Goal: Task Accomplishment & Management: Manage account settings

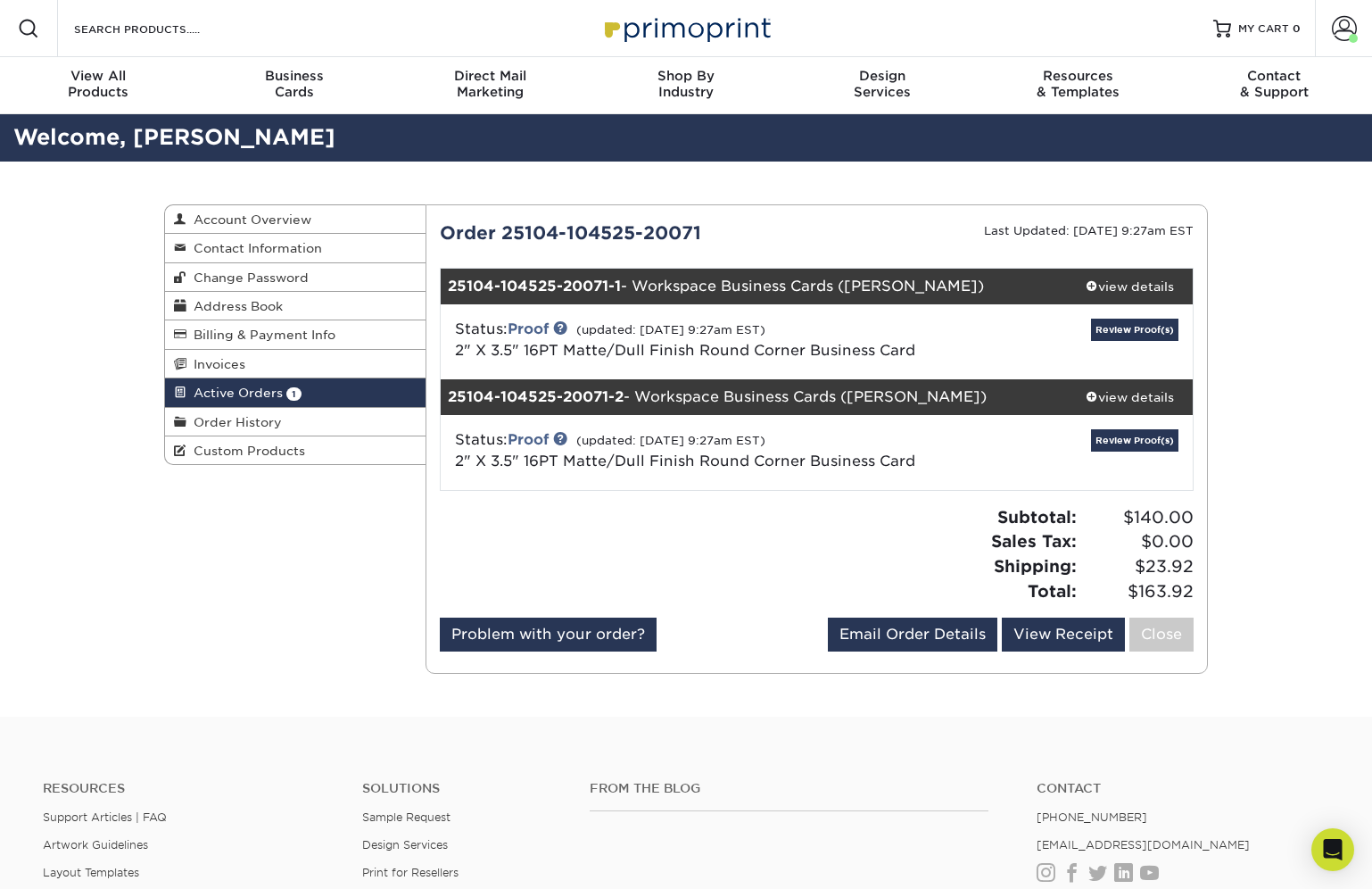
click at [1180, 141] on h2 "Welcome, [PERSON_NAME]" at bounding box center [686, 137] width 1372 height 33
click at [1122, 326] on link "Review Proof(s)" at bounding box center [1135, 330] width 87 height 22
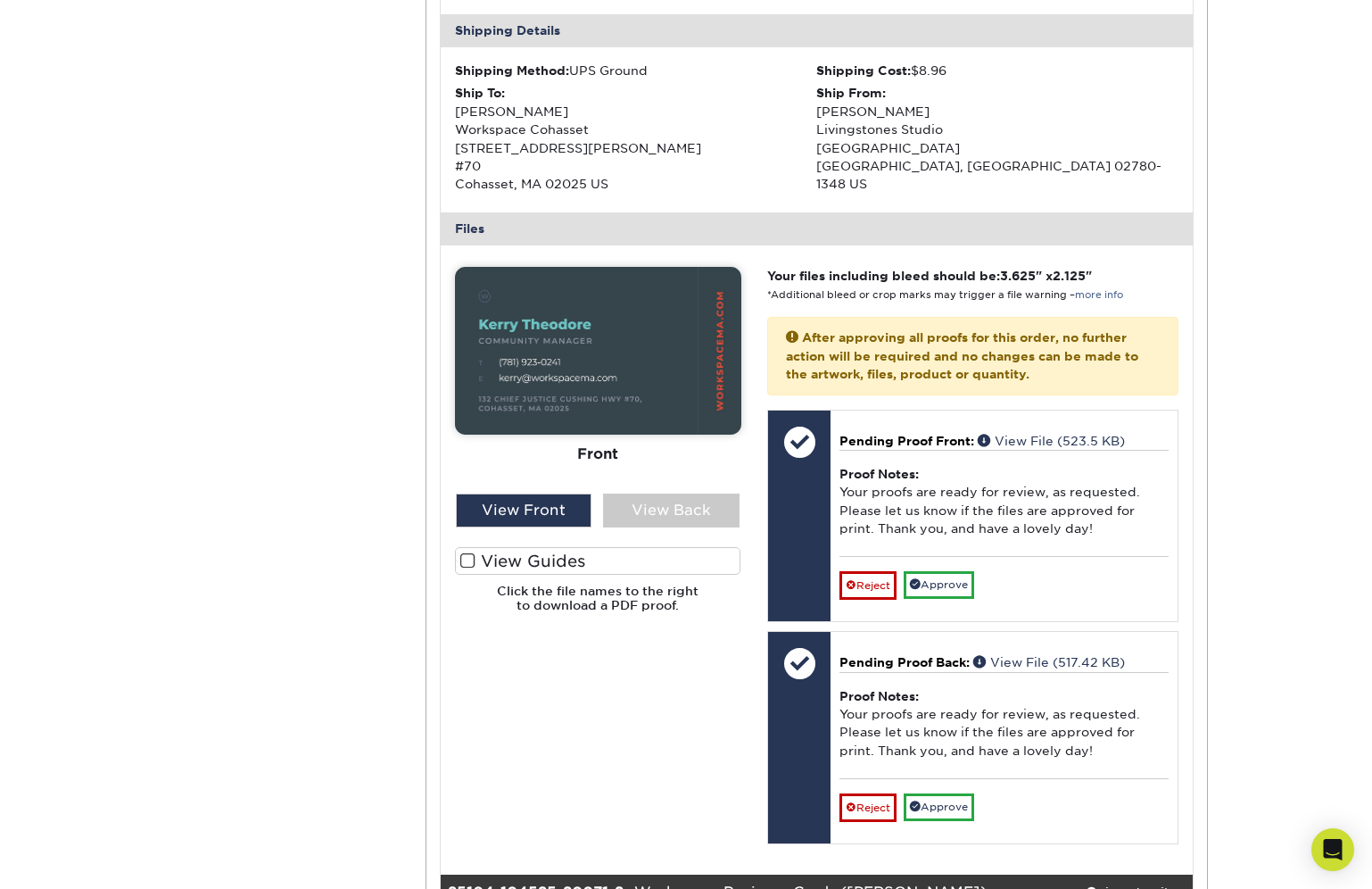
scroll to position [566, 0]
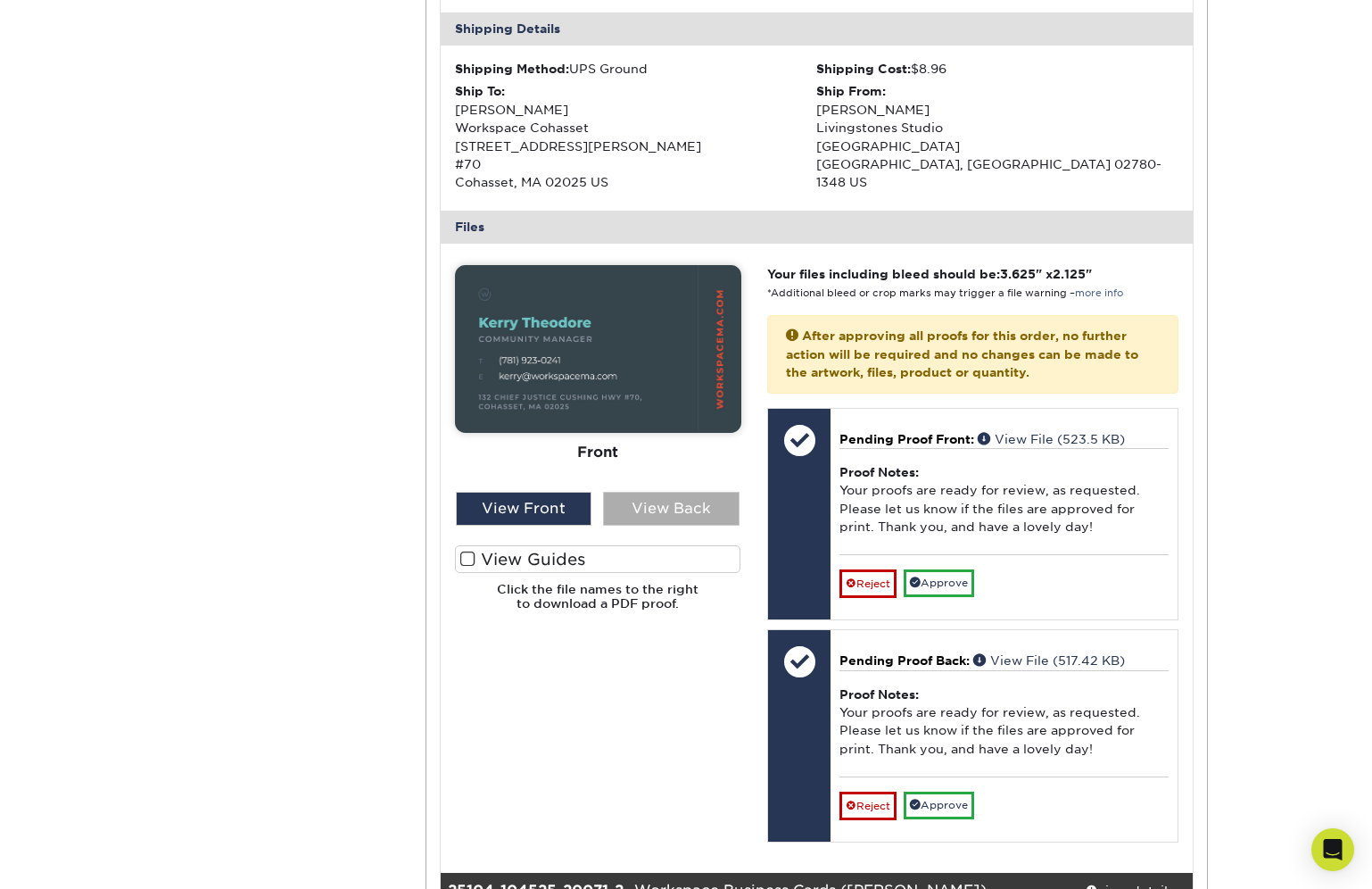
click at [666, 515] on div "View Back" at bounding box center [671, 508] width 137 height 34
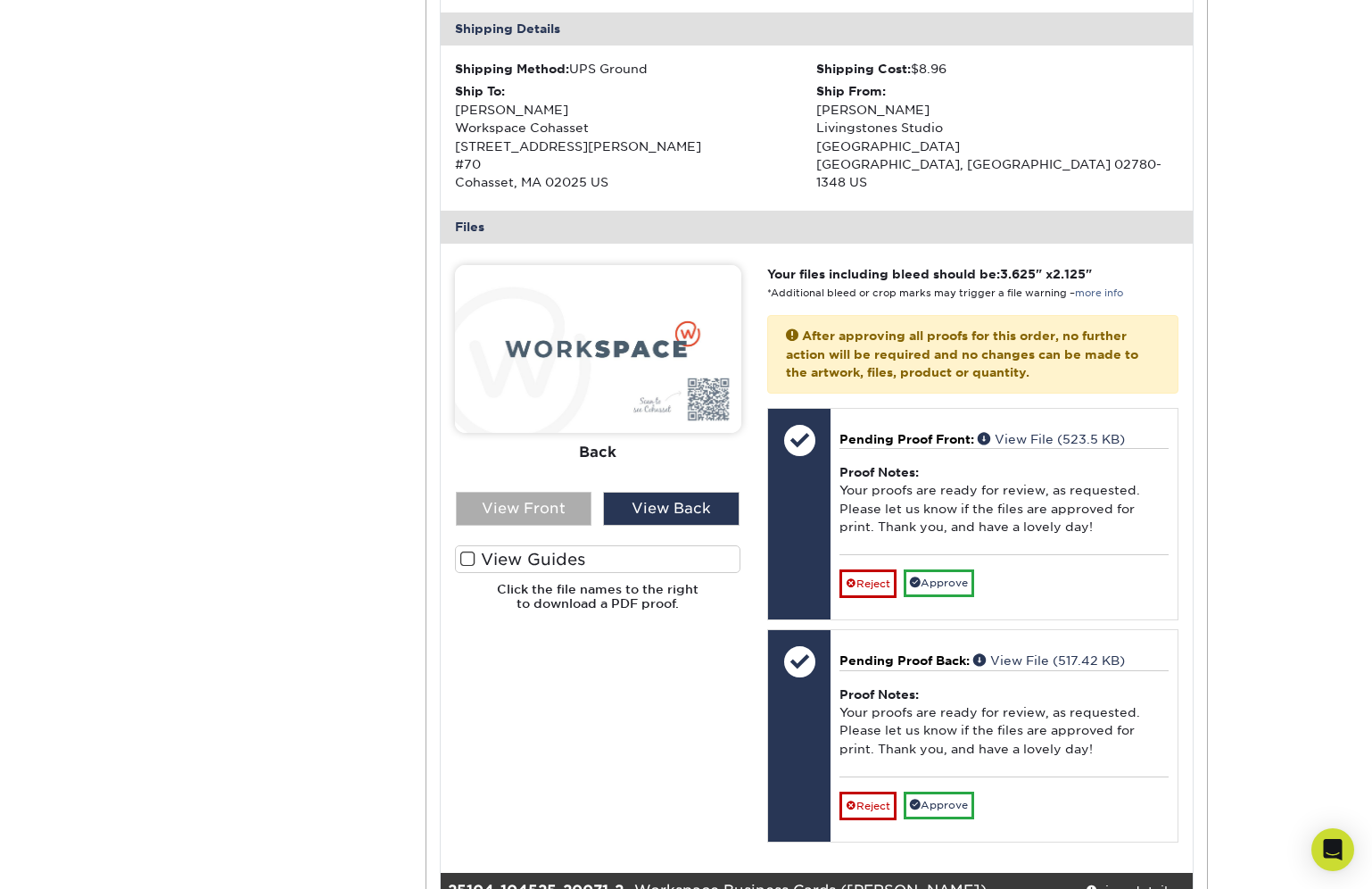
click at [546, 518] on div "View Front" at bounding box center [524, 508] width 137 height 34
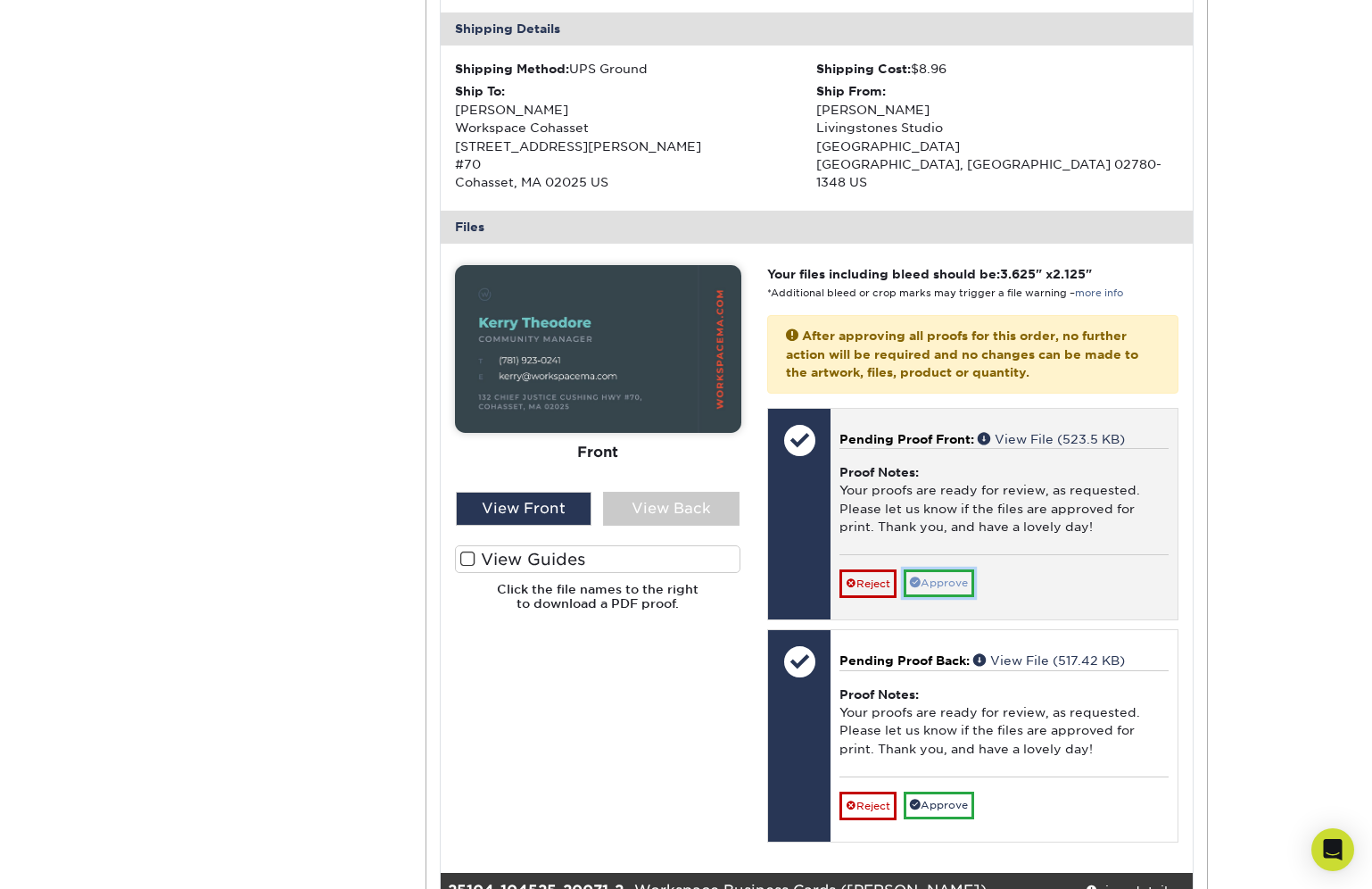
click at [946, 586] on link "Approve" at bounding box center [939, 584] width 71 height 28
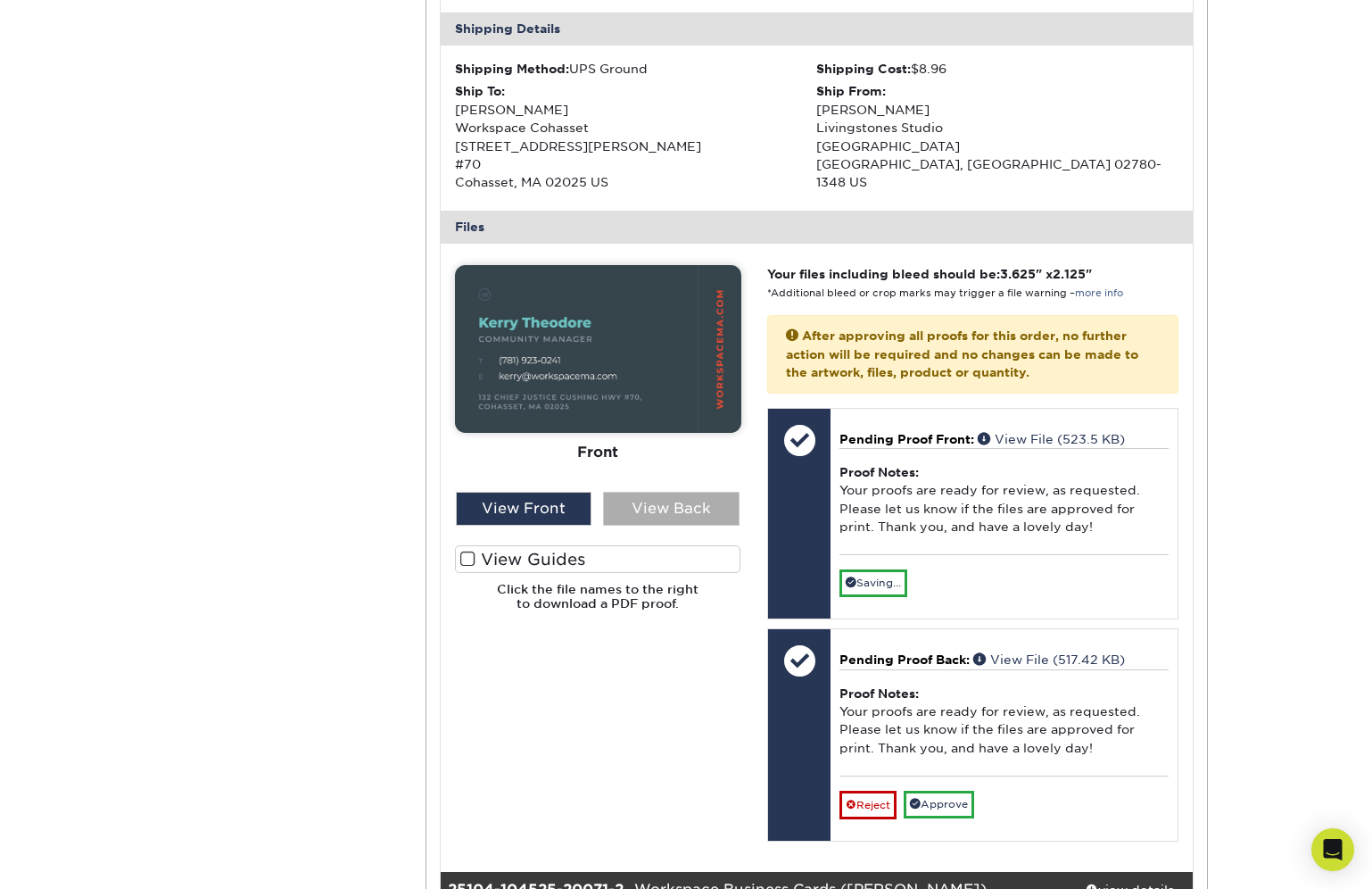
click at [656, 506] on div "View Back" at bounding box center [671, 508] width 137 height 34
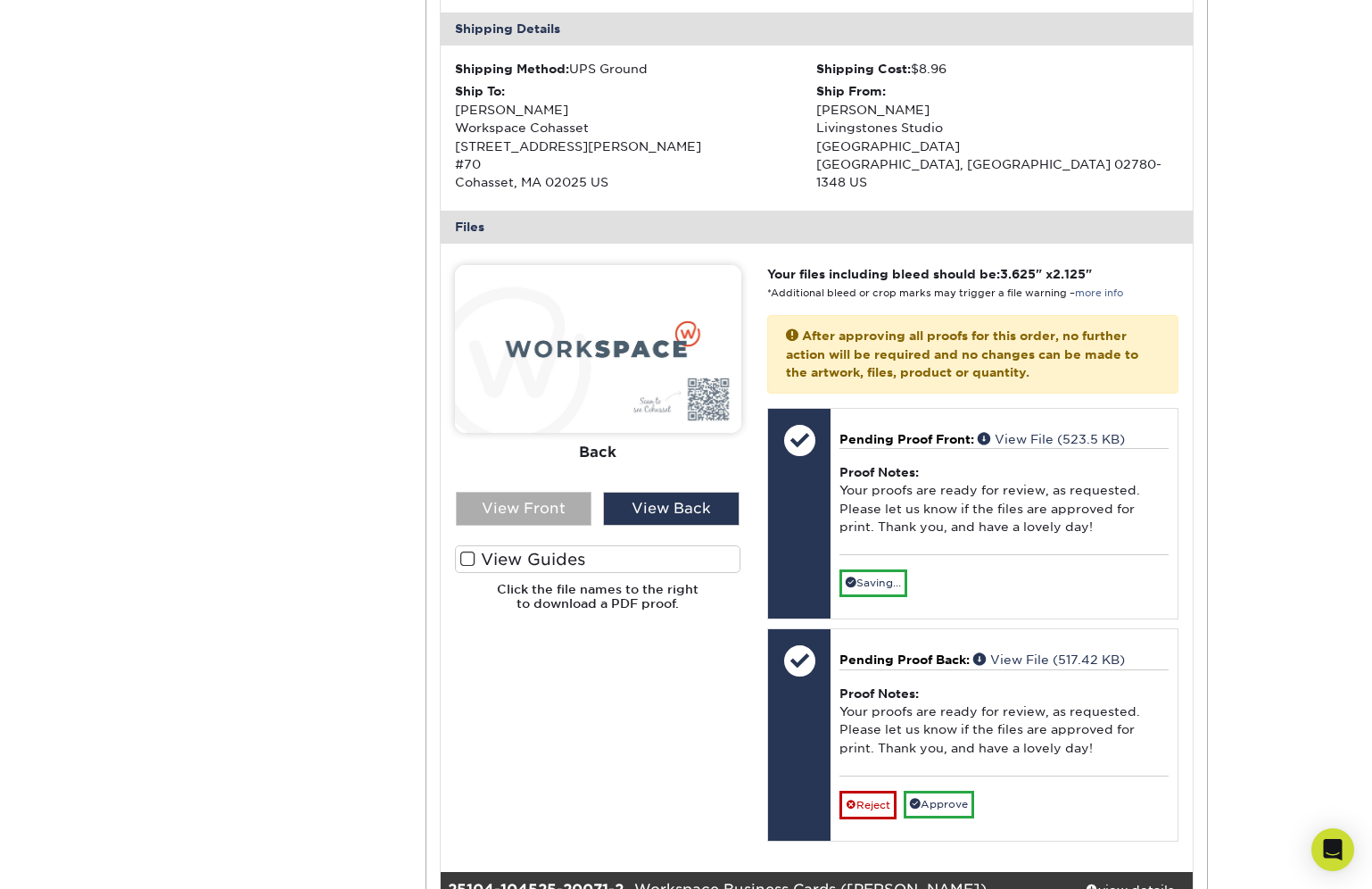
click at [536, 511] on div "View Front" at bounding box center [524, 508] width 137 height 34
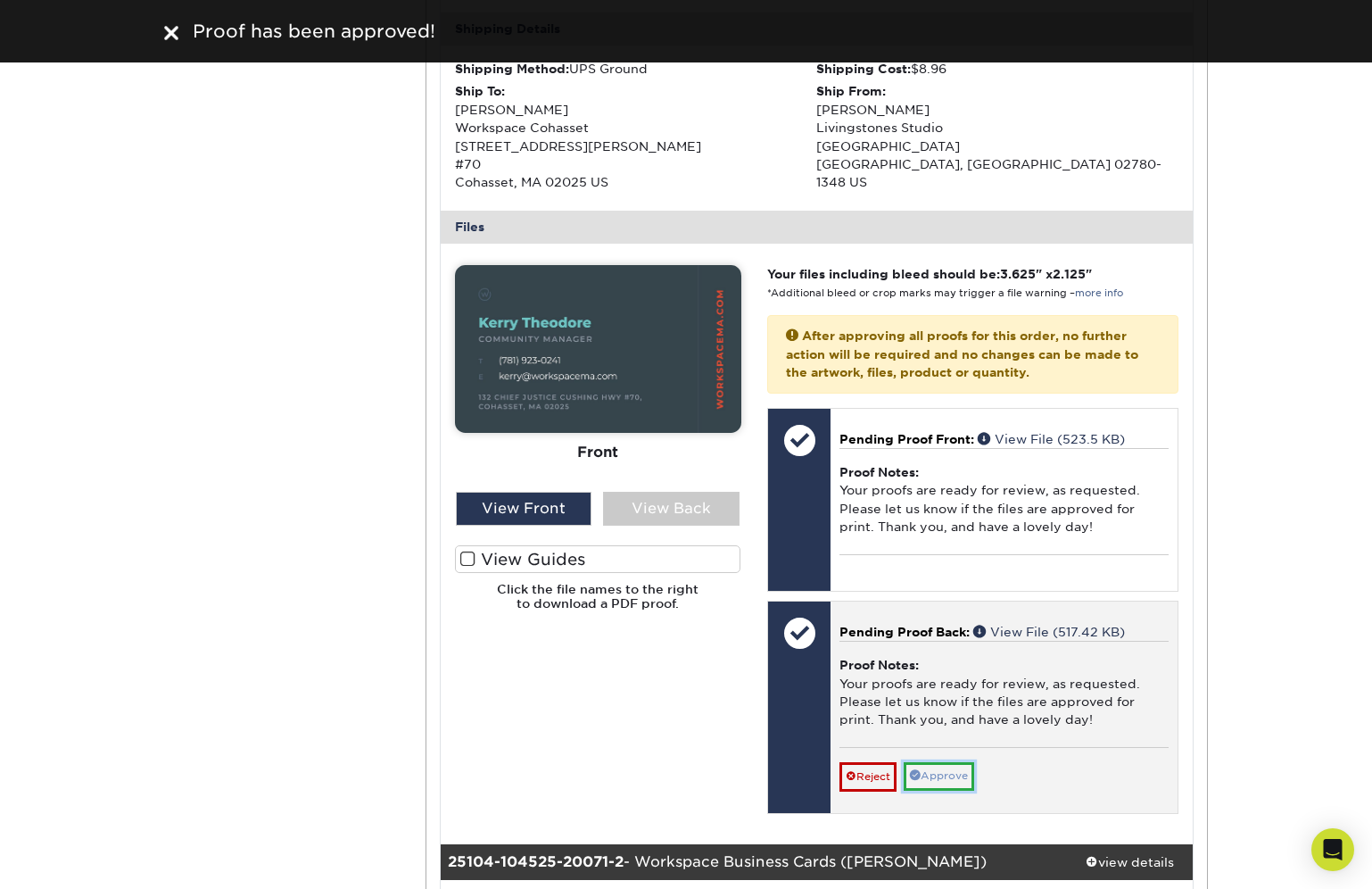
click at [957, 782] on link "Approve" at bounding box center [939, 776] width 71 height 28
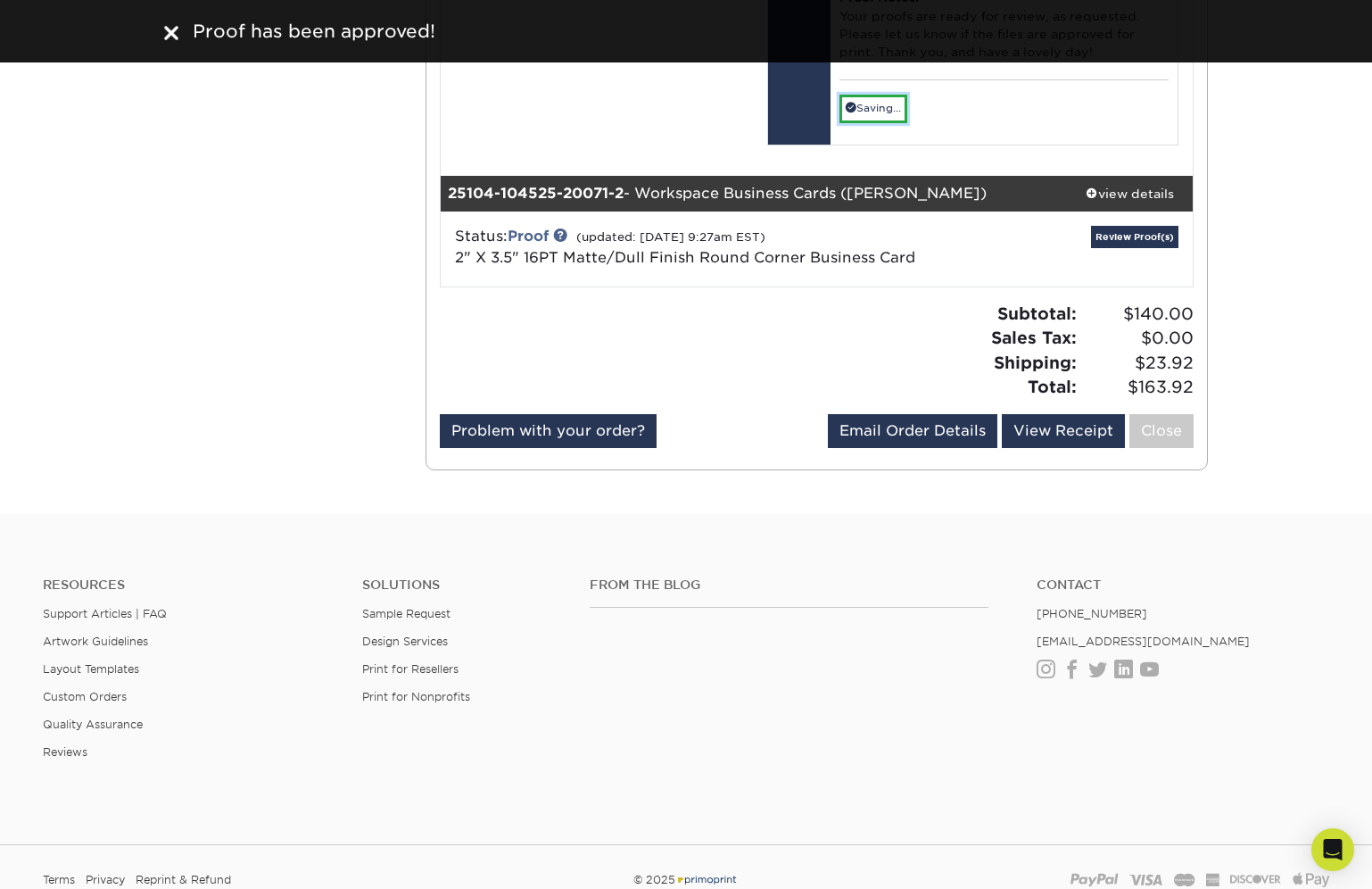
scroll to position [1035, 0]
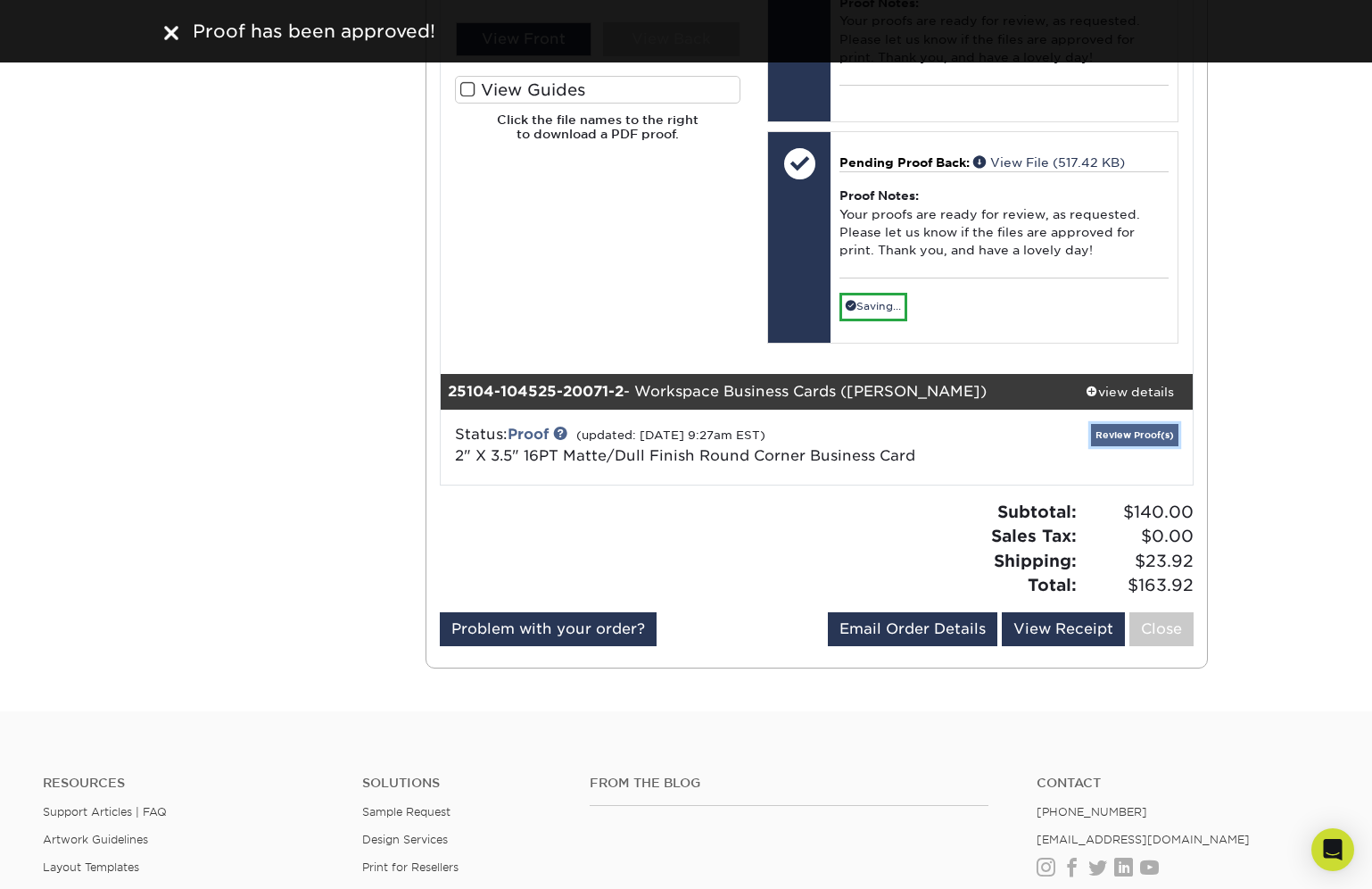
click at [1139, 439] on link "Review Proof(s)" at bounding box center [1135, 435] width 87 height 22
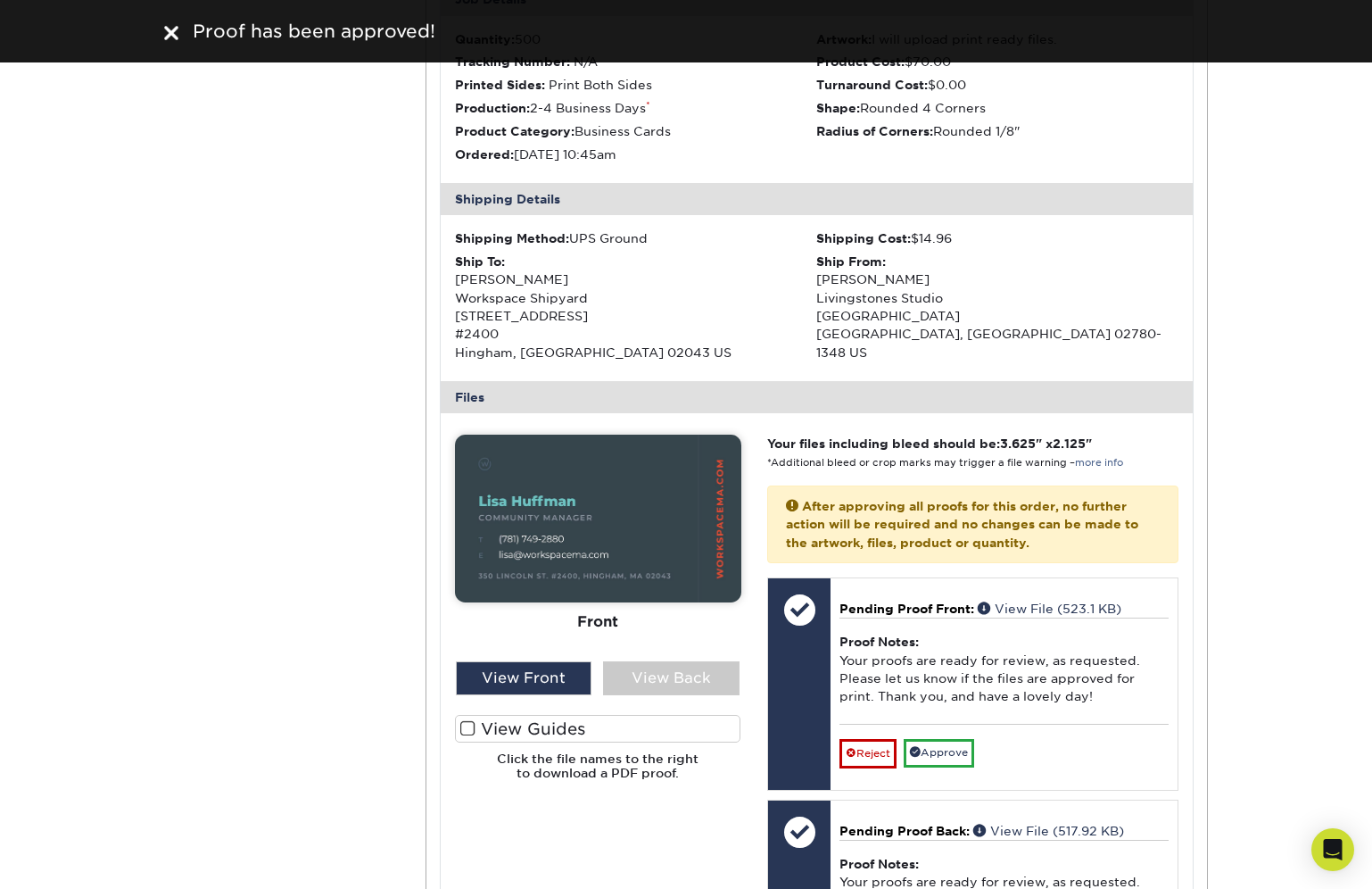
scroll to position [1634, 0]
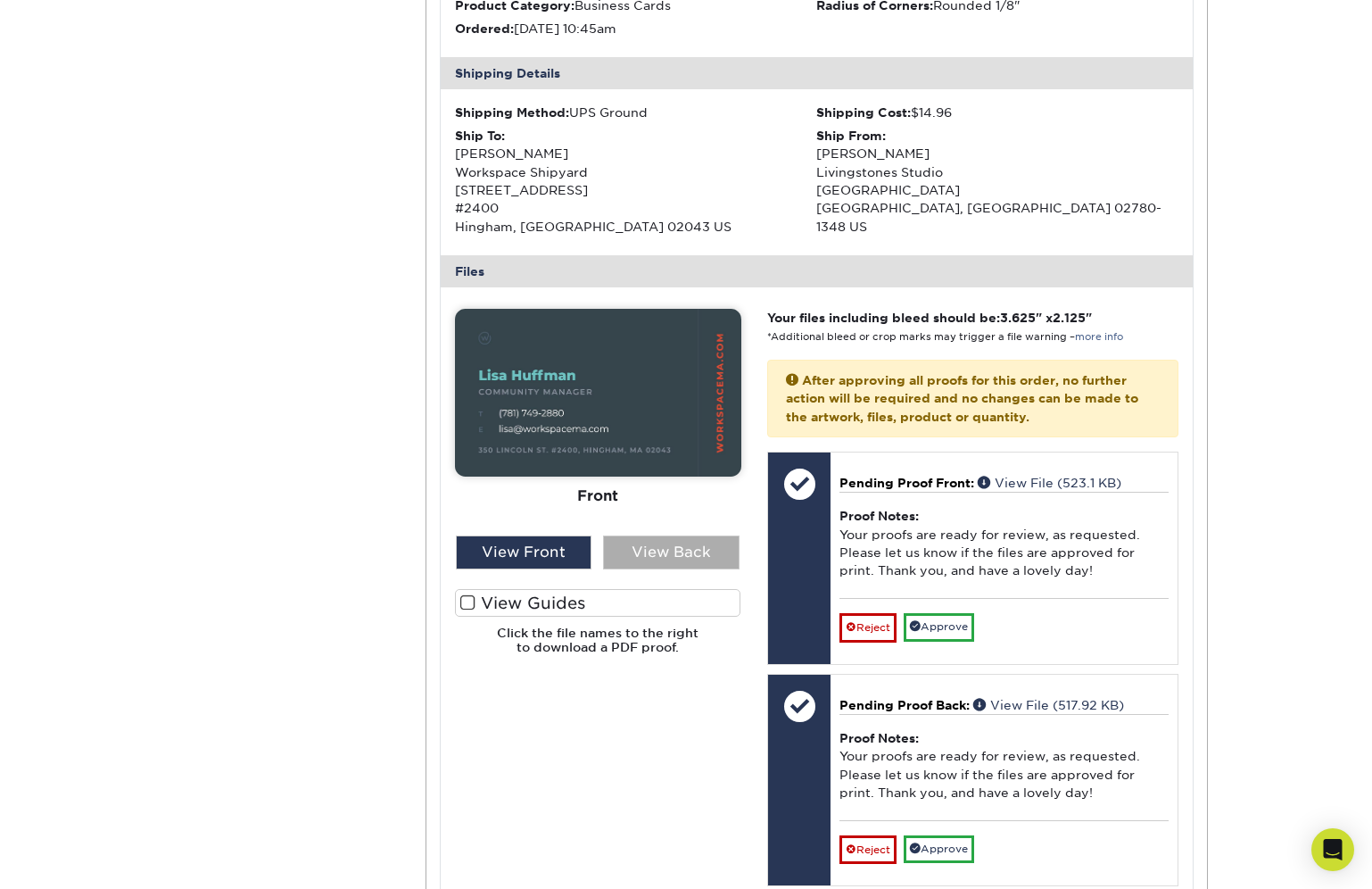
click at [649, 557] on div "View Back" at bounding box center [671, 552] width 137 height 34
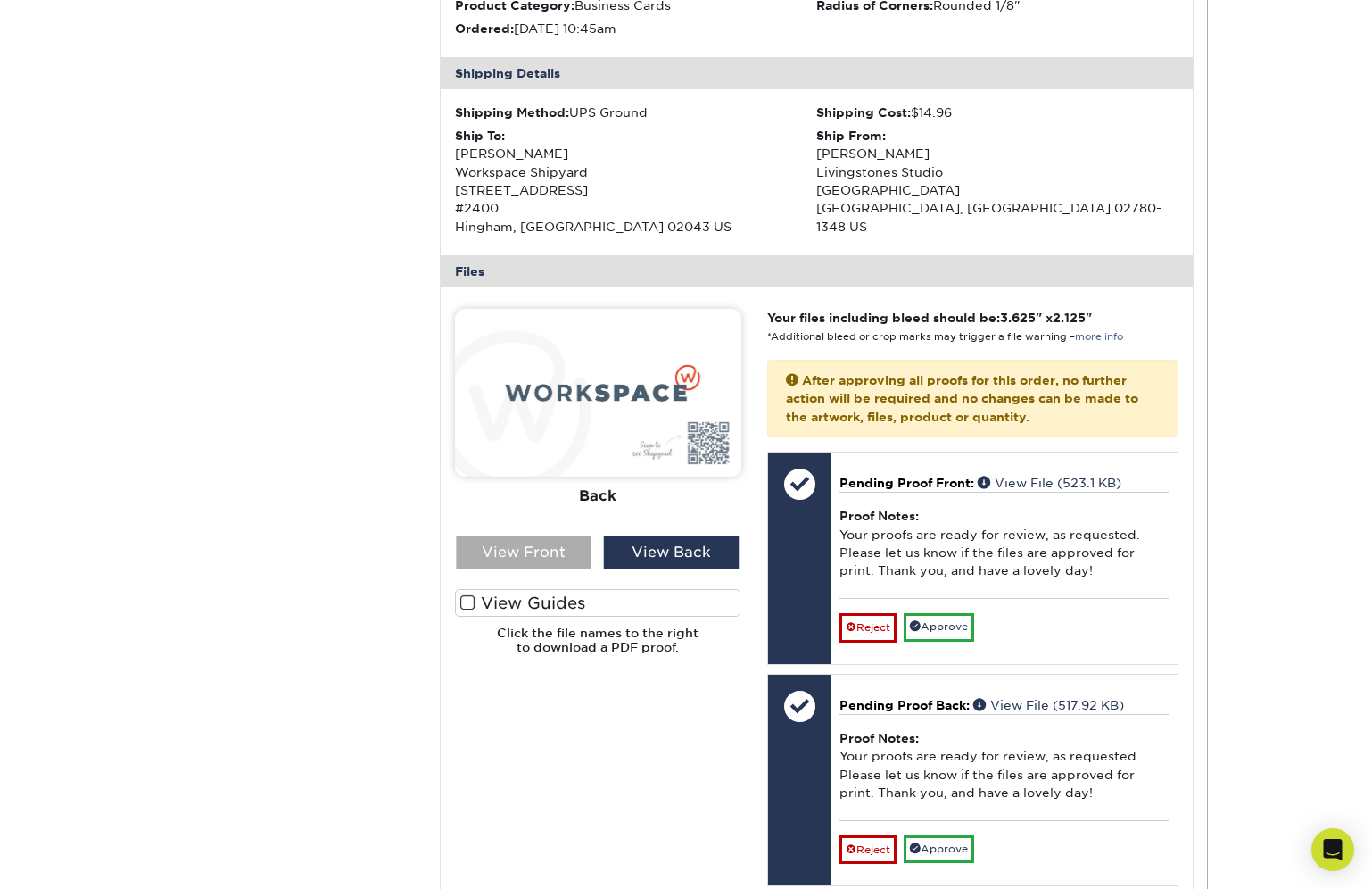
click at [511, 556] on div "View Front" at bounding box center [524, 552] width 137 height 34
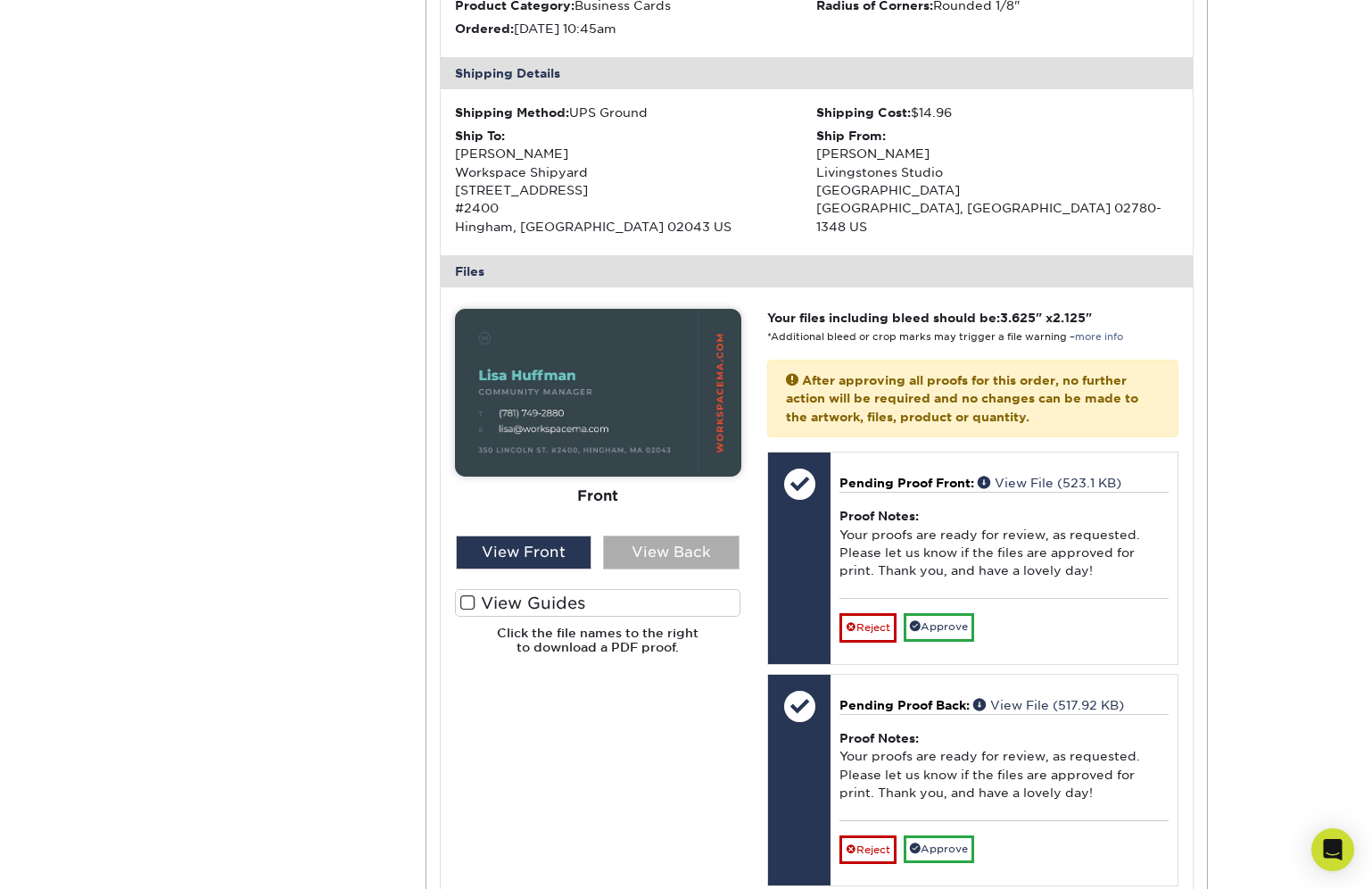
click at [647, 556] on div "View Back" at bounding box center [671, 552] width 137 height 34
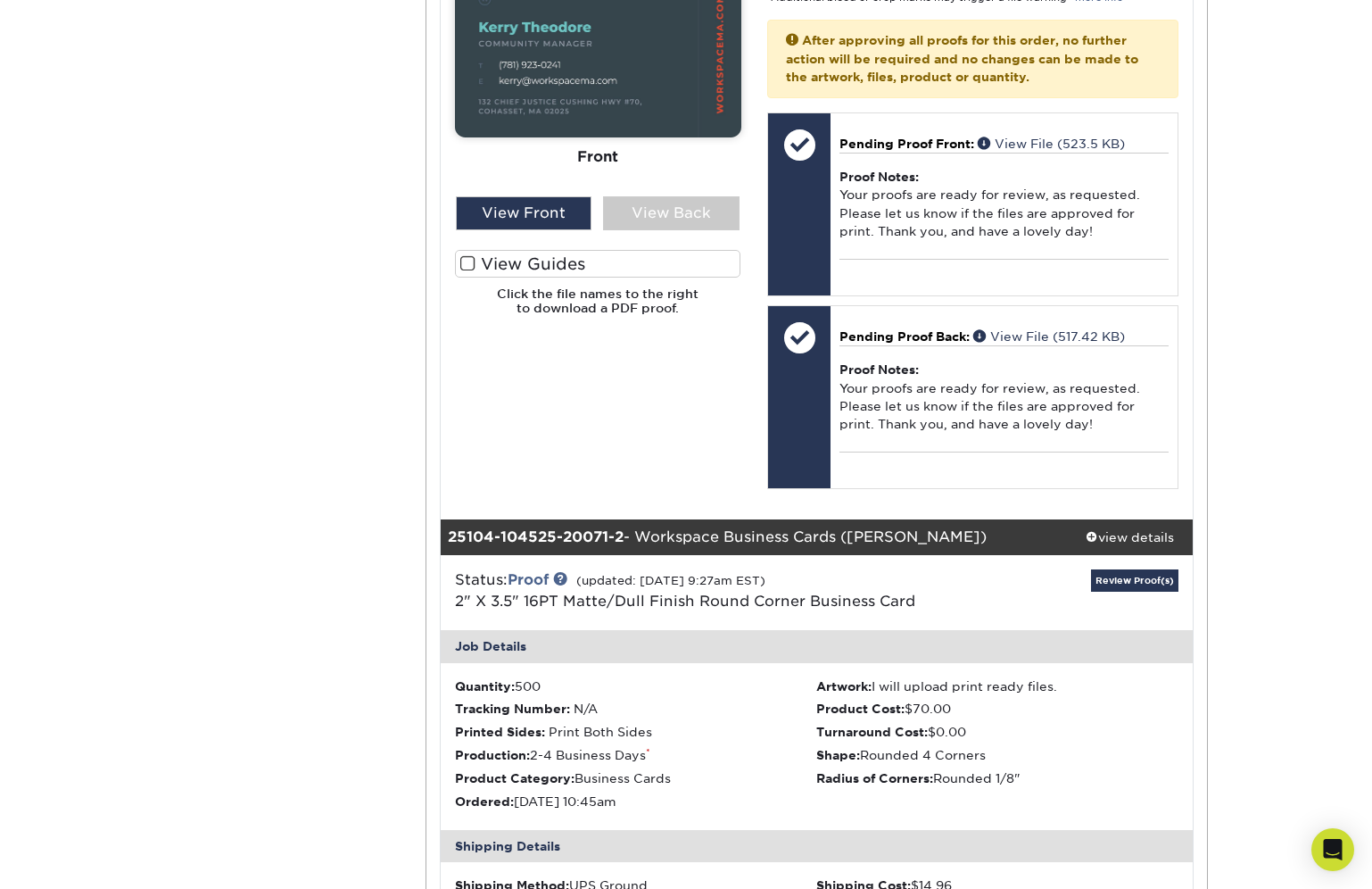
scroll to position [649, 0]
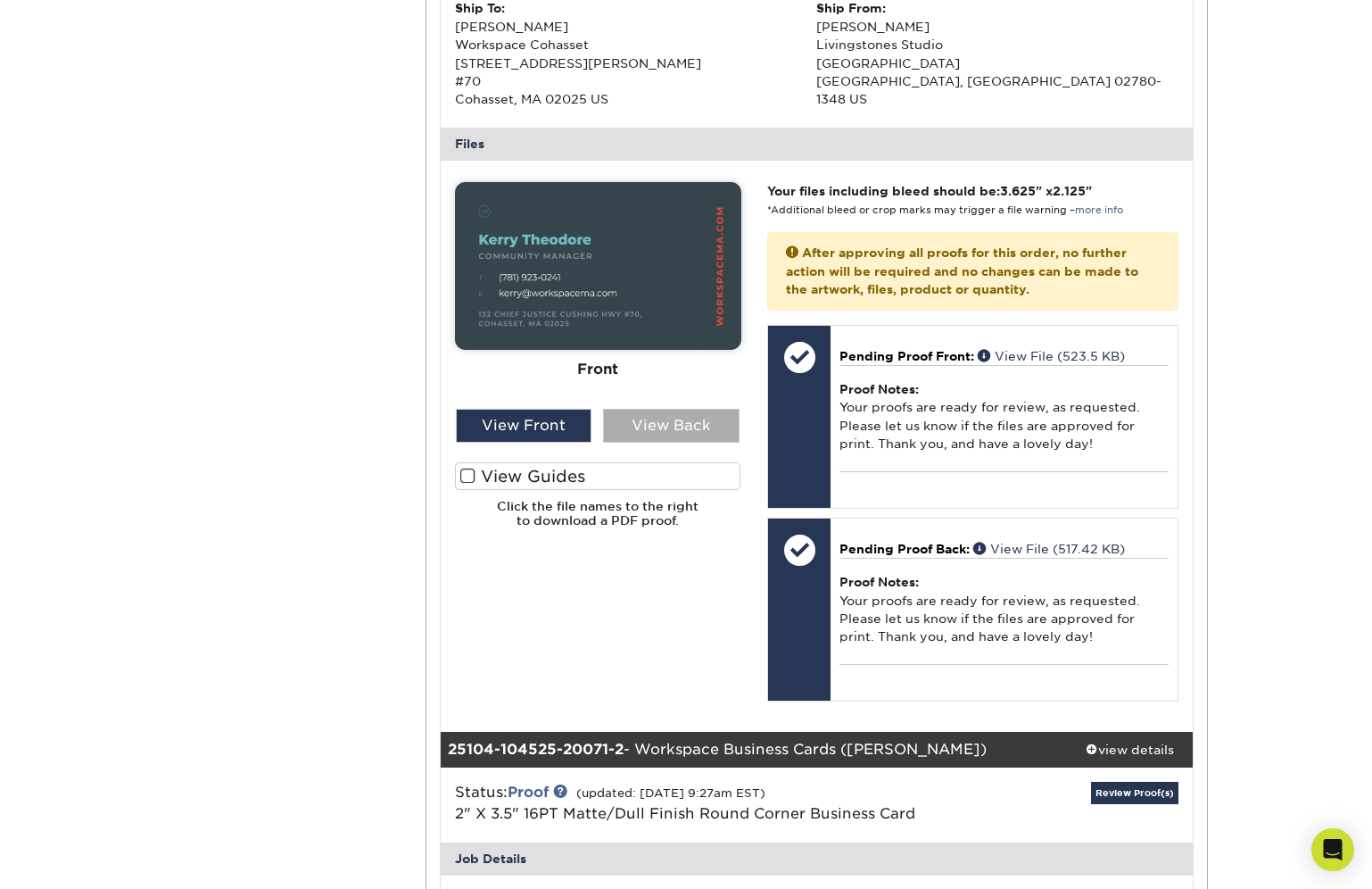
click at [683, 417] on div "View Back" at bounding box center [671, 425] width 137 height 34
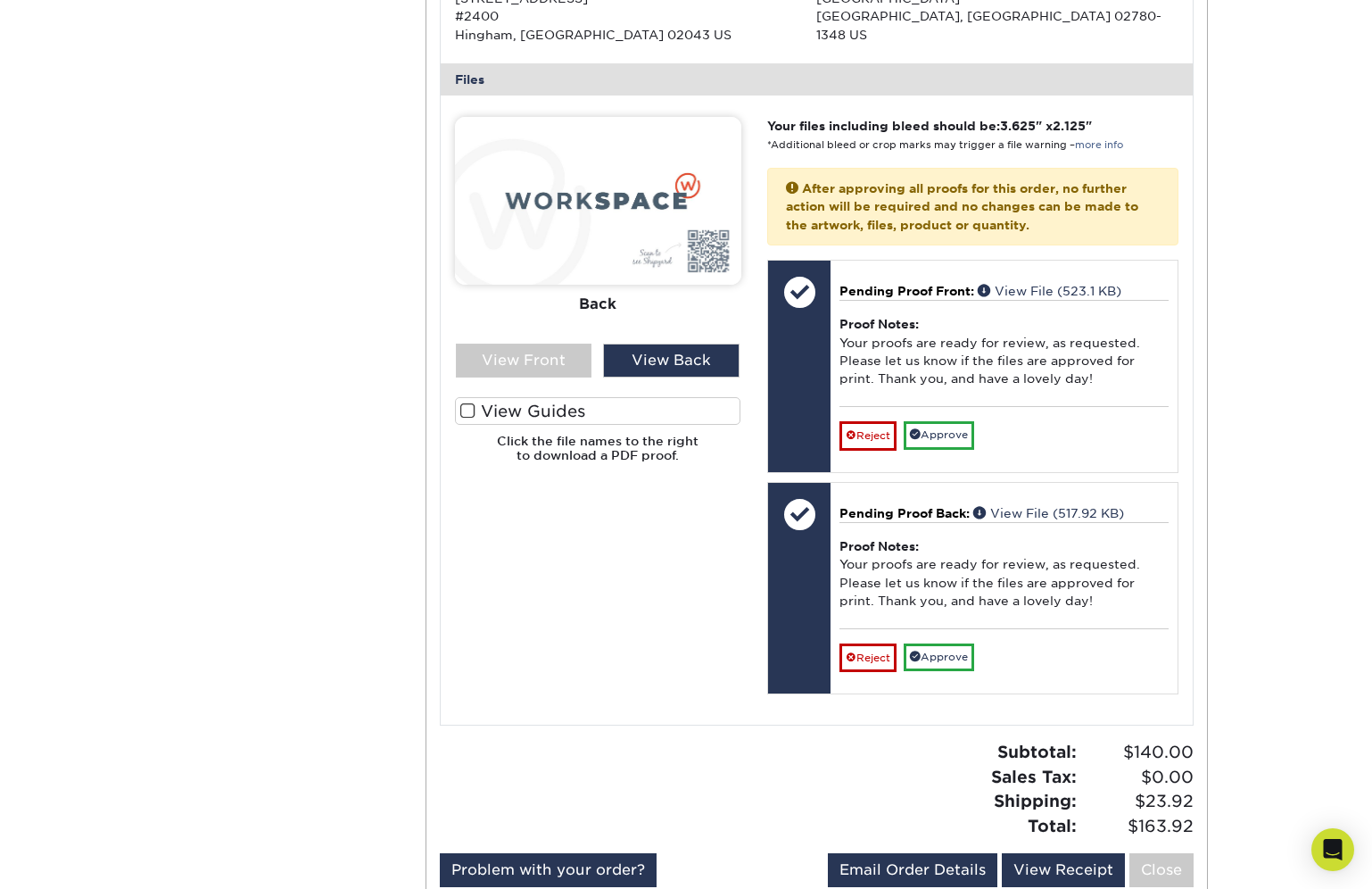
scroll to position [1959, 0]
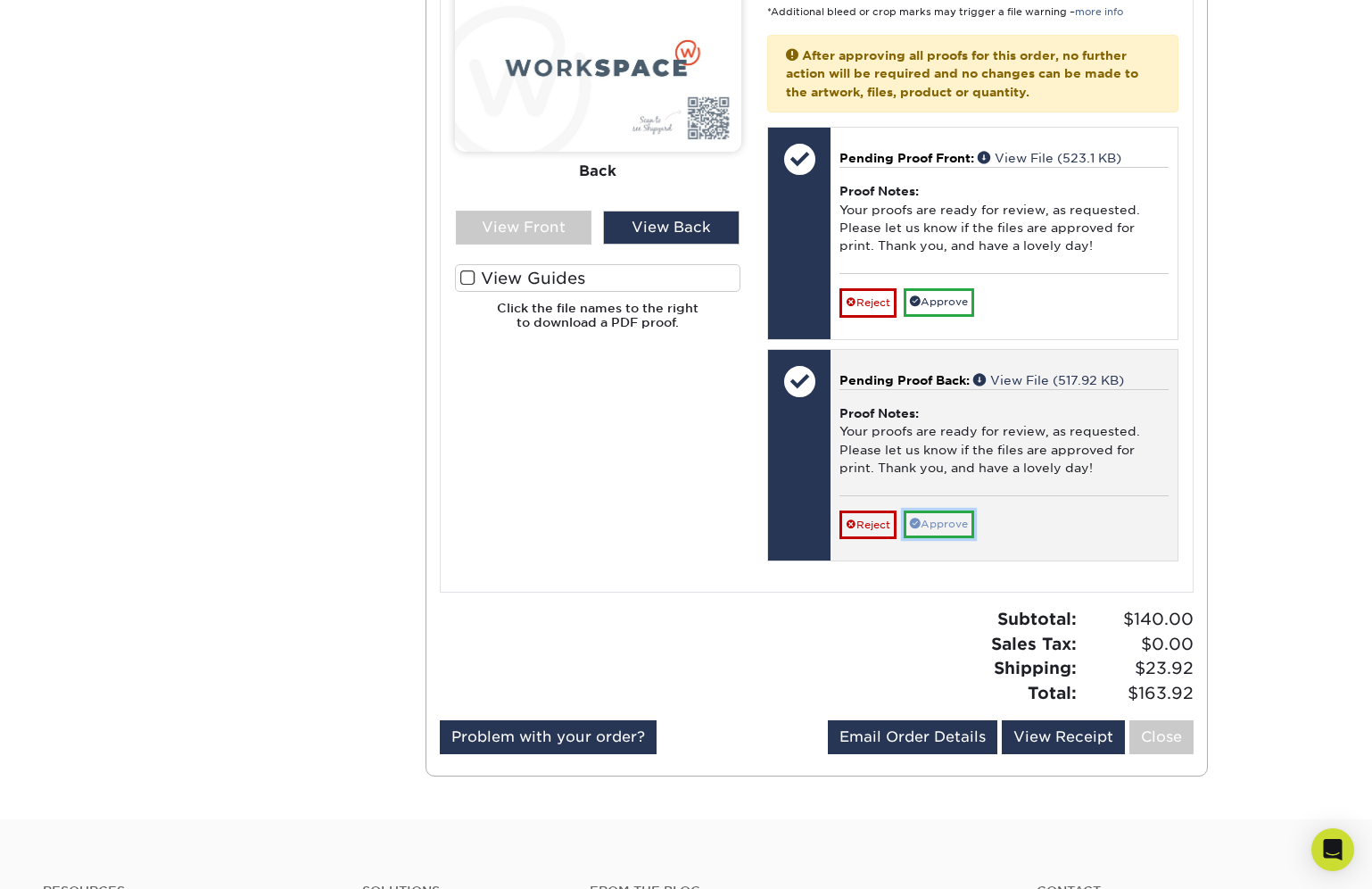
click at [959, 524] on link "Approve" at bounding box center [939, 524] width 71 height 28
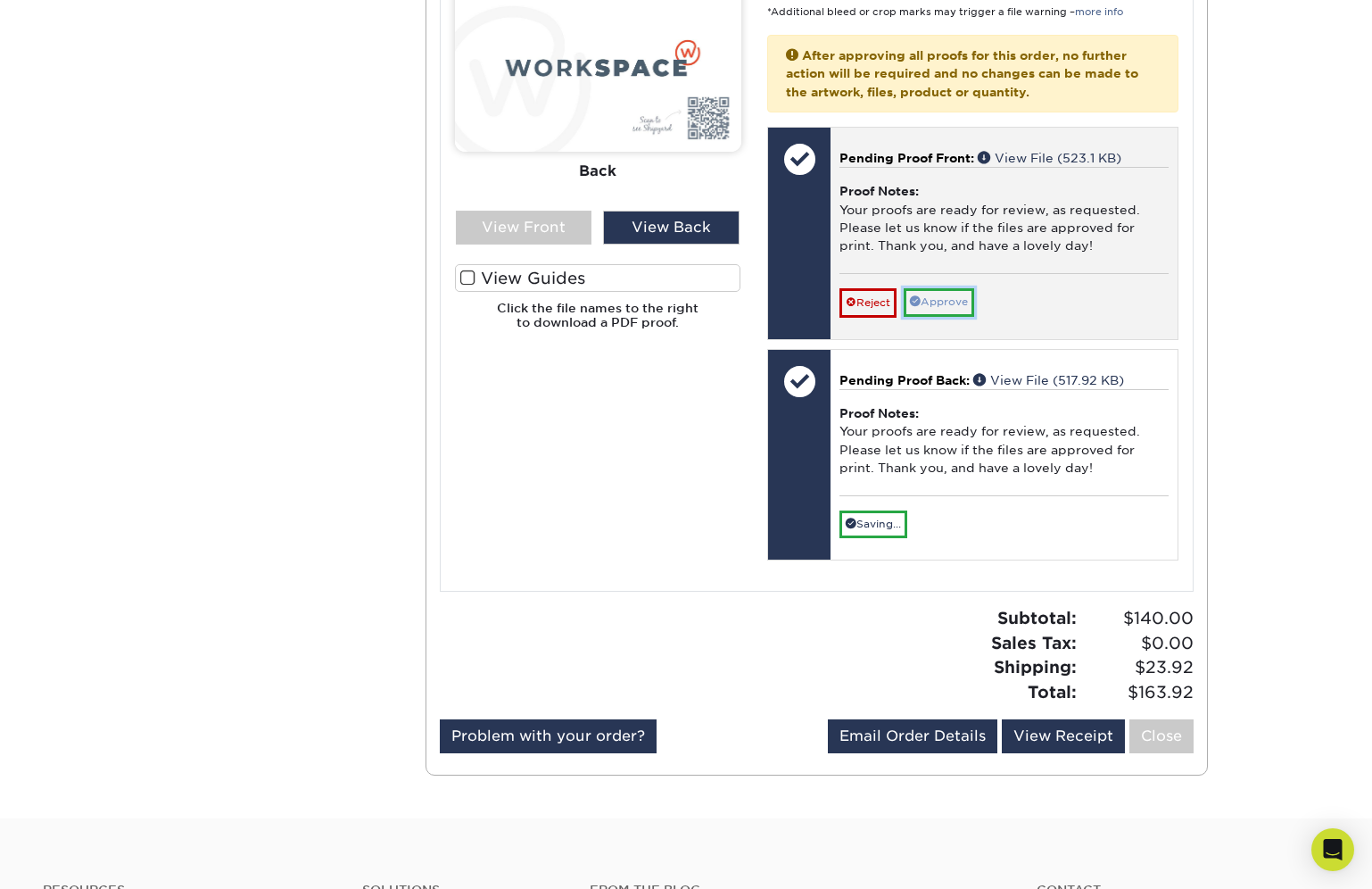
click at [955, 297] on link "Approve" at bounding box center [939, 303] width 71 height 28
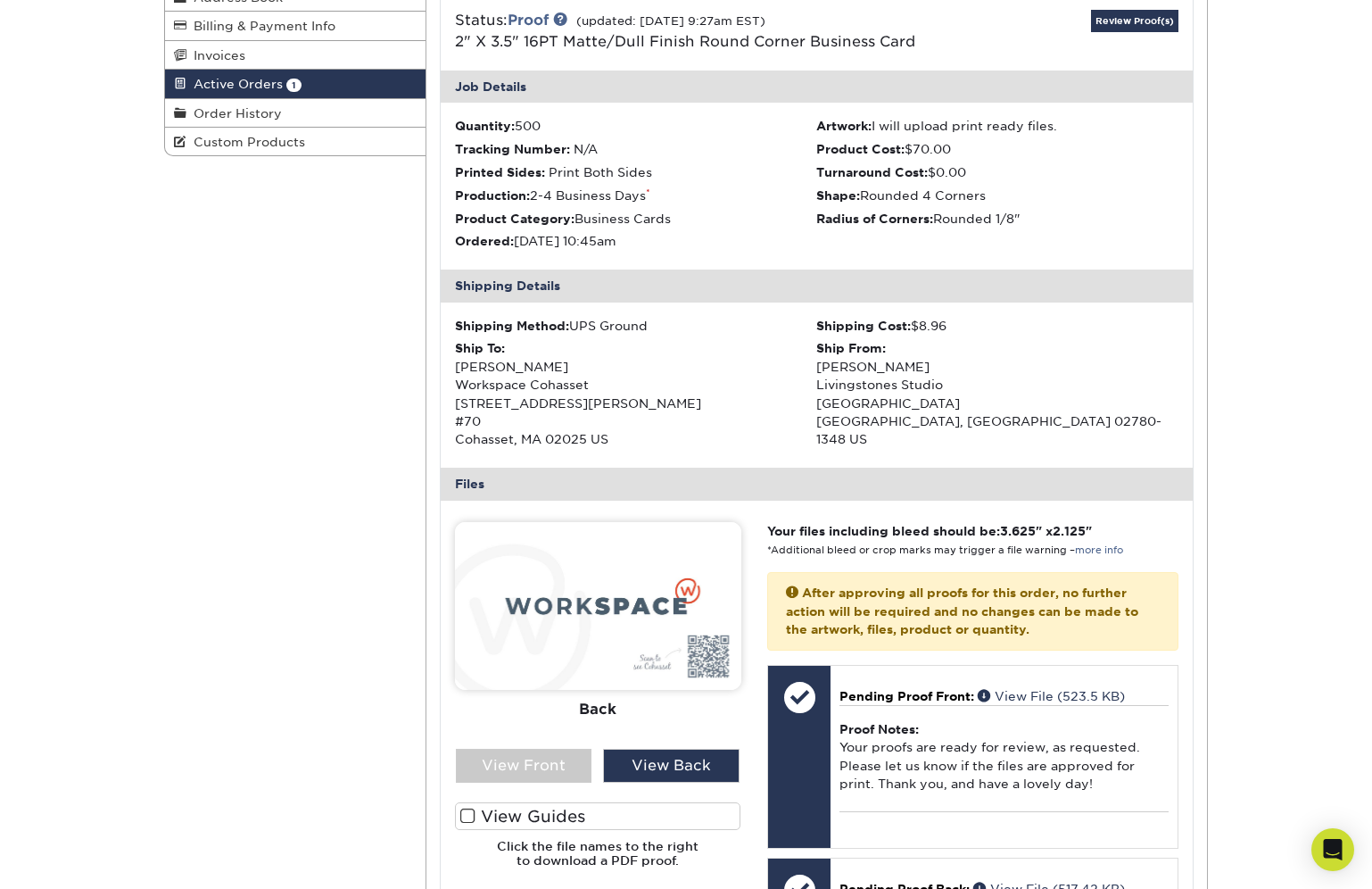
scroll to position [0, 0]
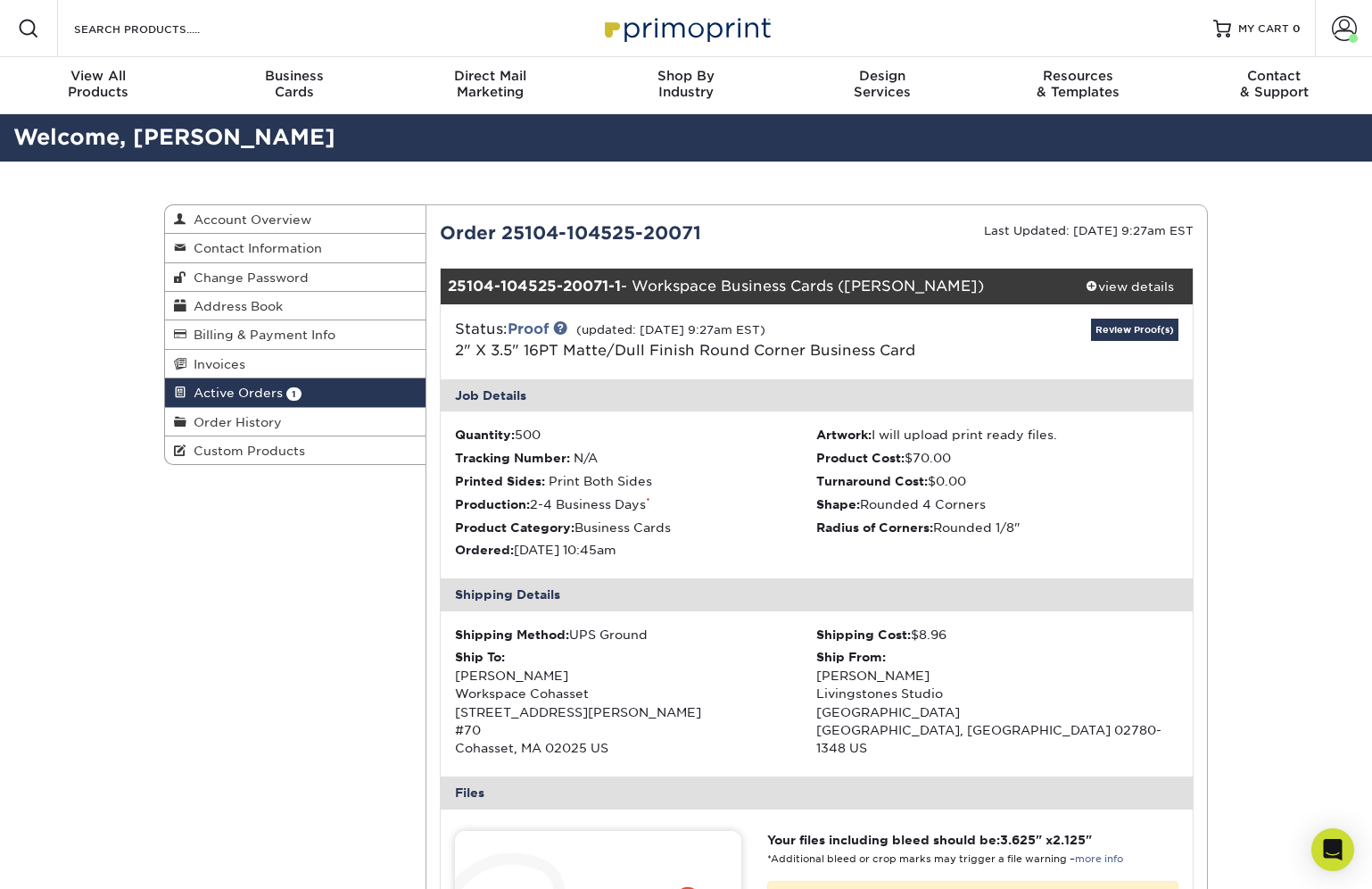
click at [556, 231] on div "Order 25104-104525-20071" at bounding box center [622, 233] width 391 height 27
